Goal: Transaction & Acquisition: Purchase product/service

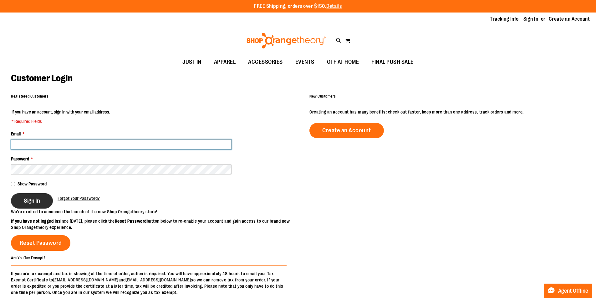
type input "**********"
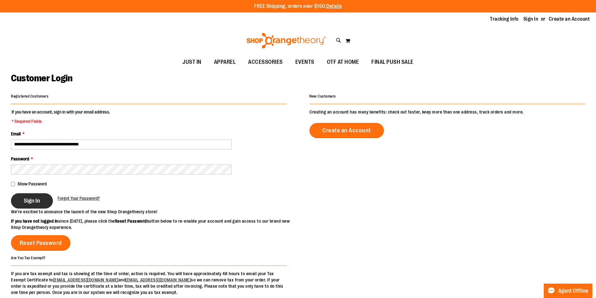
type input "**********"
click at [35, 201] on span "Sign In" at bounding box center [32, 201] width 16 height 7
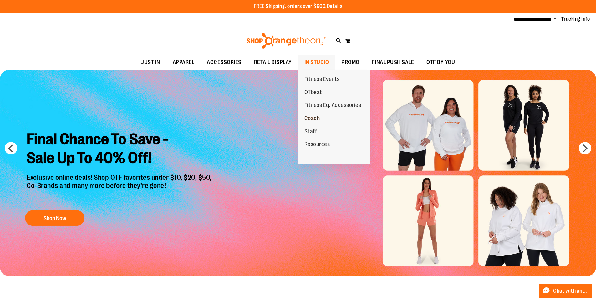
type input "**********"
click at [318, 116] on span "Coach" at bounding box center [313, 119] width 16 height 8
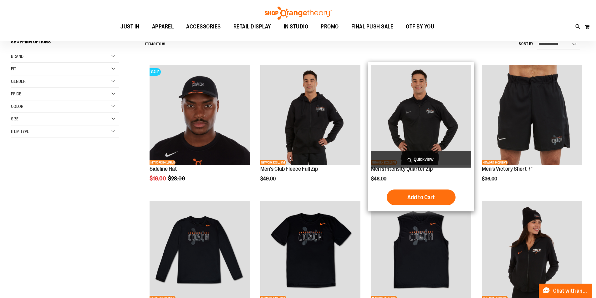
scroll to position [188, 0]
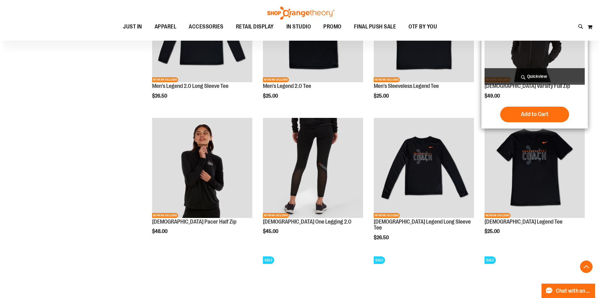
scroll to position [281, 0]
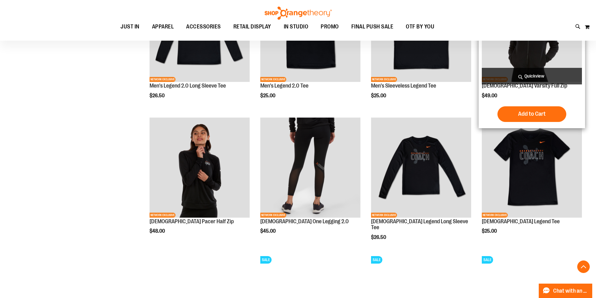
type input "**********"
click at [526, 76] on span "Quickview" at bounding box center [532, 76] width 100 height 17
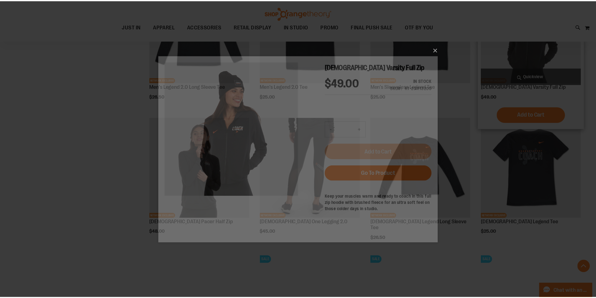
scroll to position [0, 0]
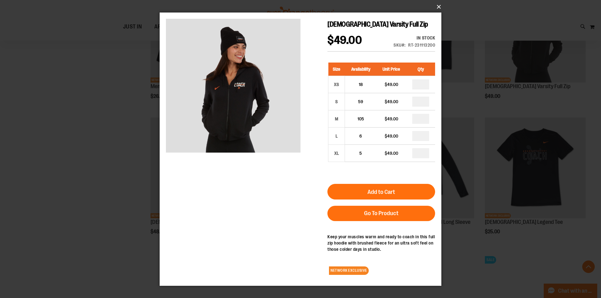
click at [440, 7] on button "×" at bounding box center [303, 7] width 282 height 14
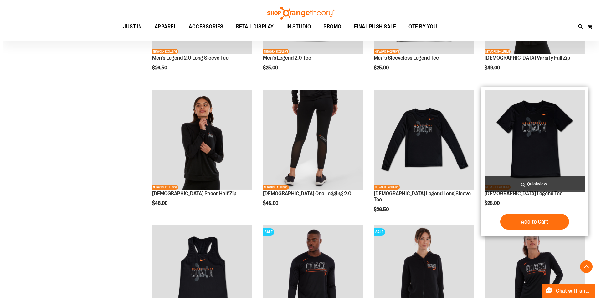
scroll to position [375, 0]
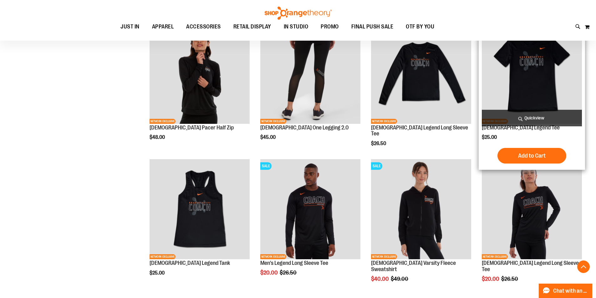
click at [534, 120] on span "Quickview" at bounding box center [532, 118] width 100 height 17
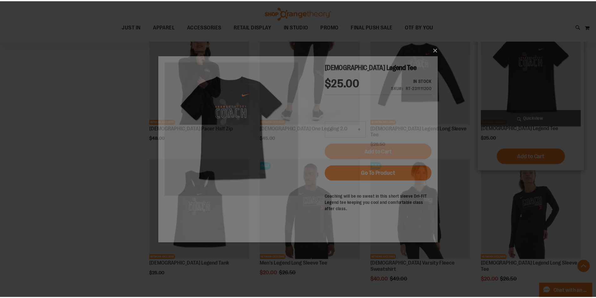
scroll to position [0, 0]
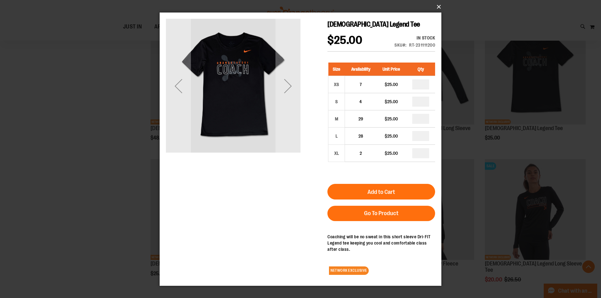
click at [438, 7] on button "×" at bounding box center [303, 7] width 282 height 14
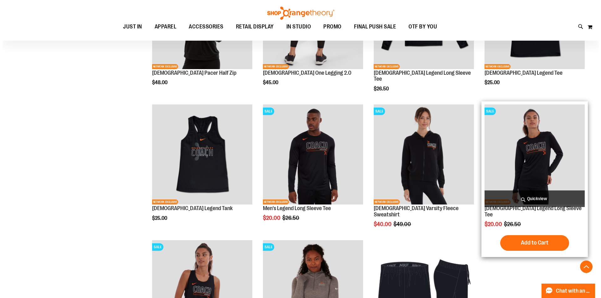
scroll to position [469, 0]
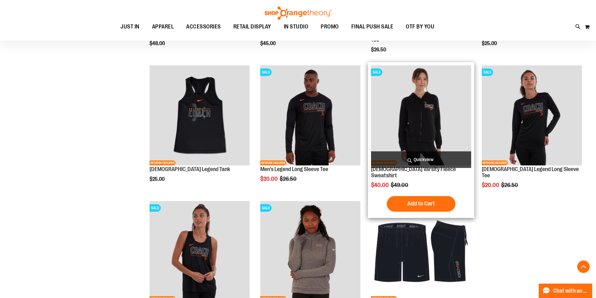
click at [419, 160] on span "Quickview" at bounding box center [421, 160] width 100 height 17
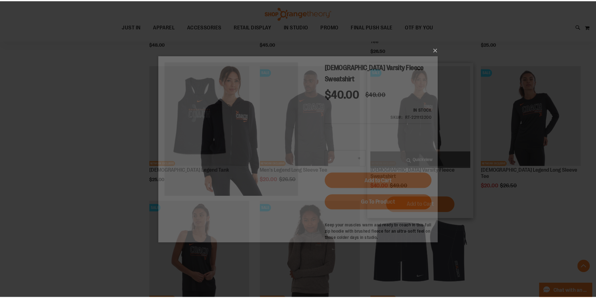
scroll to position [0, 0]
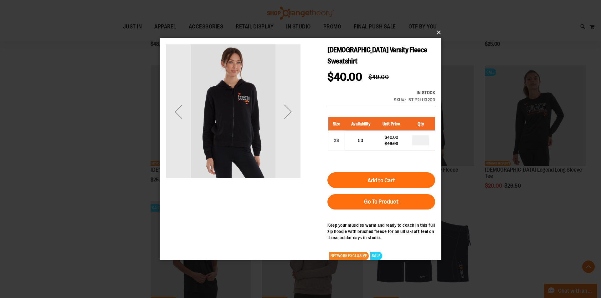
click at [440, 31] on button "×" at bounding box center [303, 33] width 282 height 14
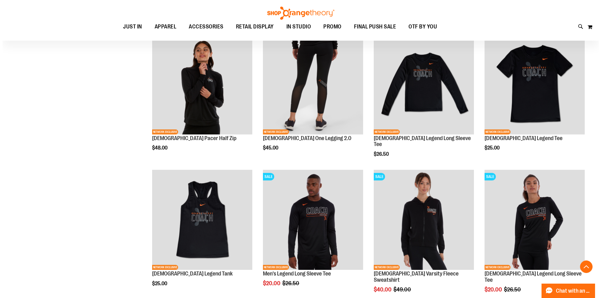
scroll to position [313, 0]
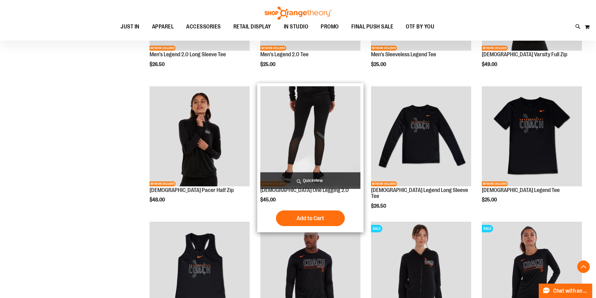
click at [316, 178] on span "Quickview" at bounding box center [310, 180] width 100 height 17
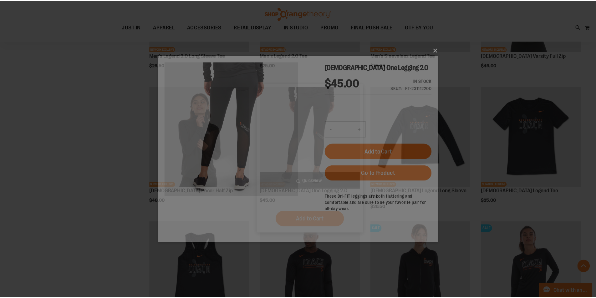
scroll to position [0, 0]
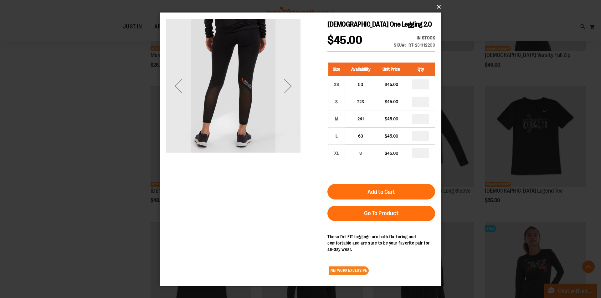
click at [438, 6] on button "×" at bounding box center [303, 7] width 282 height 14
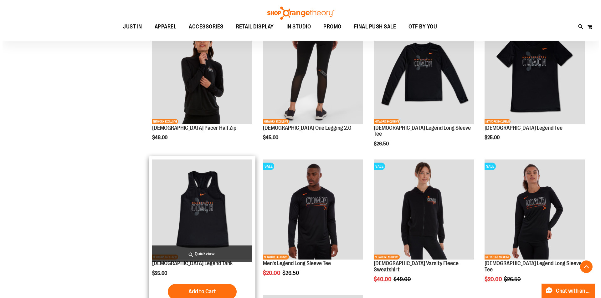
scroll to position [375, 0]
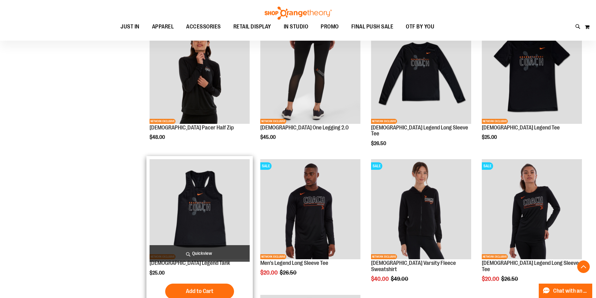
click at [194, 253] on span "Quickview" at bounding box center [200, 253] width 100 height 17
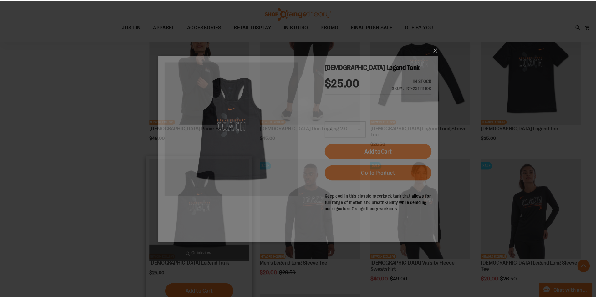
scroll to position [0, 0]
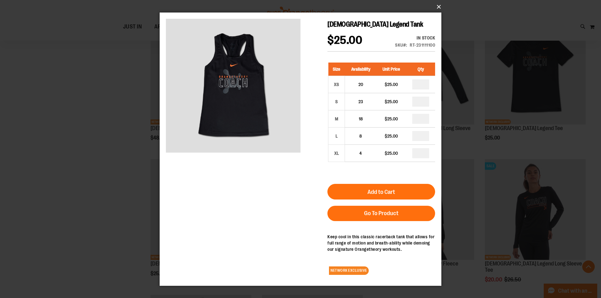
click at [437, 7] on button "×" at bounding box center [303, 7] width 282 height 14
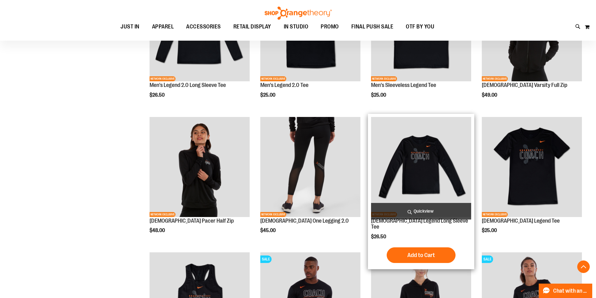
scroll to position [281, 0]
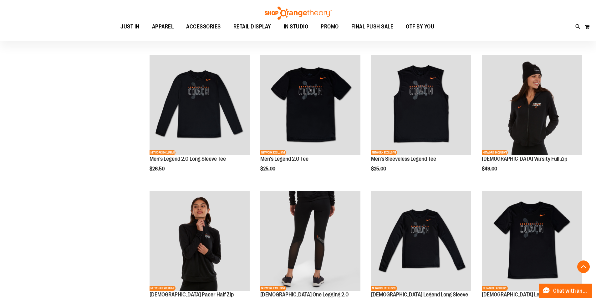
scroll to position [156, 0]
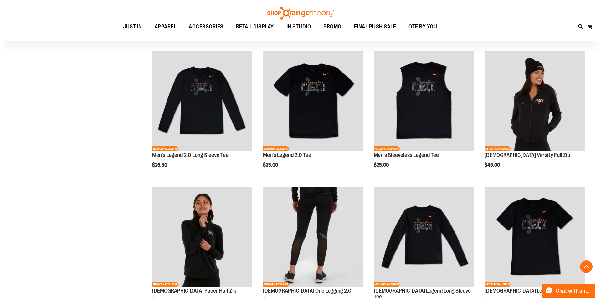
scroll to position [250, 0]
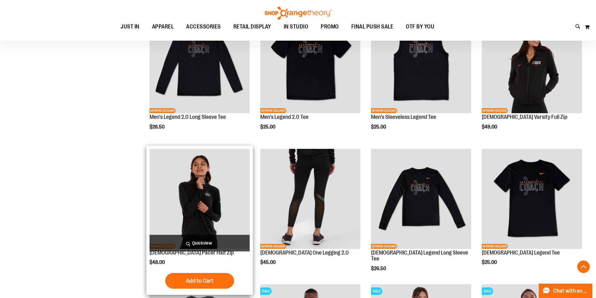
click at [204, 241] on span "Quickview" at bounding box center [200, 243] width 100 height 17
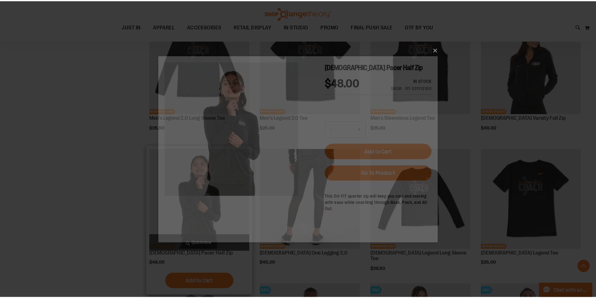
scroll to position [0, 0]
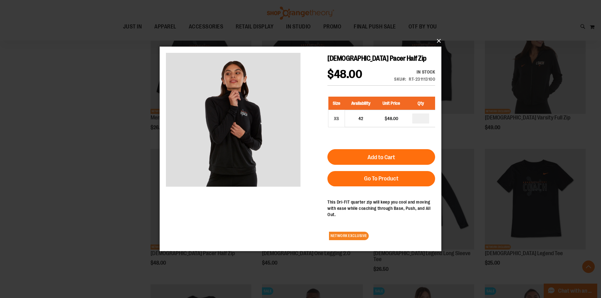
click at [439, 39] on button "×" at bounding box center [303, 41] width 282 height 14
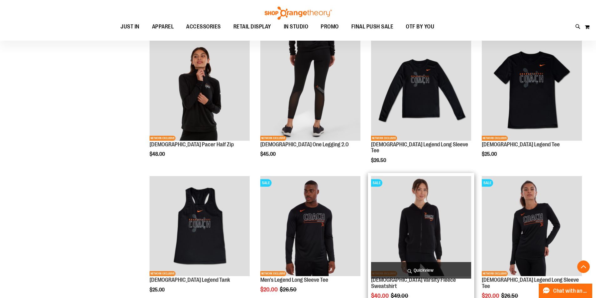
scroll to position [219, 0]
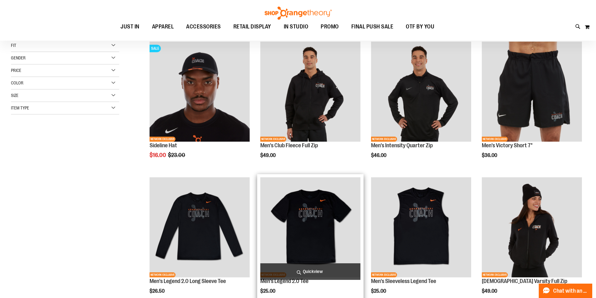
scroll to position [188, 0]
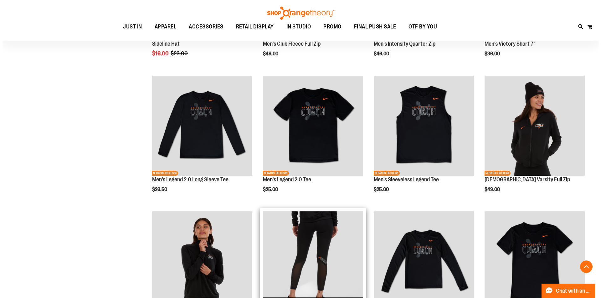
scroll to position [313, 0]
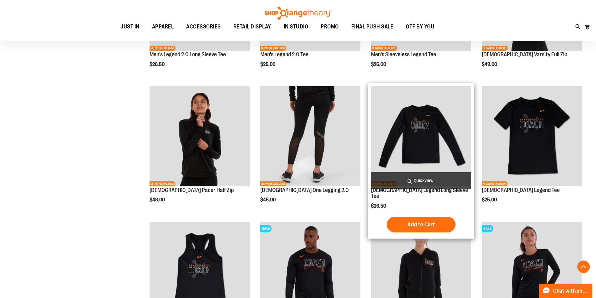
click at [422, 180] on span "Quickview" at bounding box center [421, 180] width 100 height 17
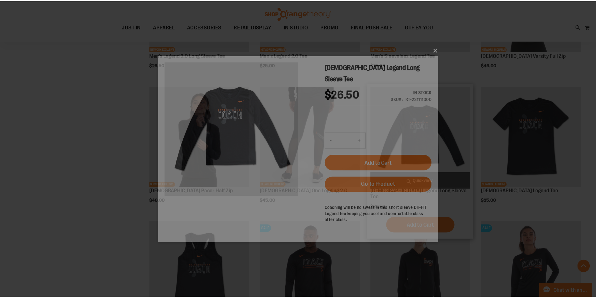
scroll to position [0, 0]
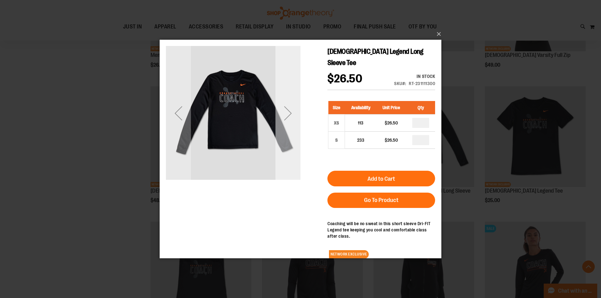
click at [289, 112] on div "Next" at bounding box center [287, 112] width 25 height 25
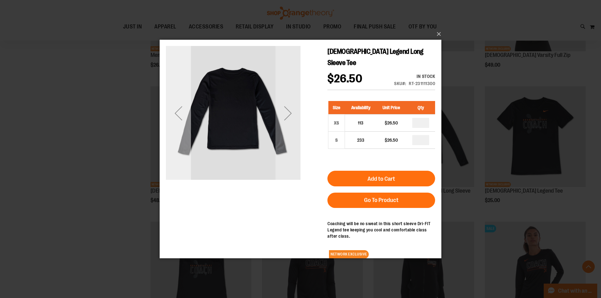
click at [175, 113] on div "Previous" at bounding box center [178, 112] width 25 height 25
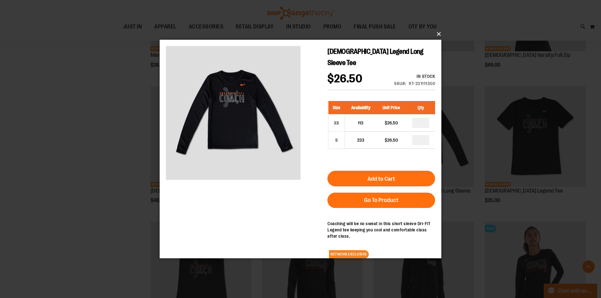
click at [435, 35] on button "×" at bounding box center [303, 34] width 282 height 14
